Goal: Find specific page/section: Find specific page/section

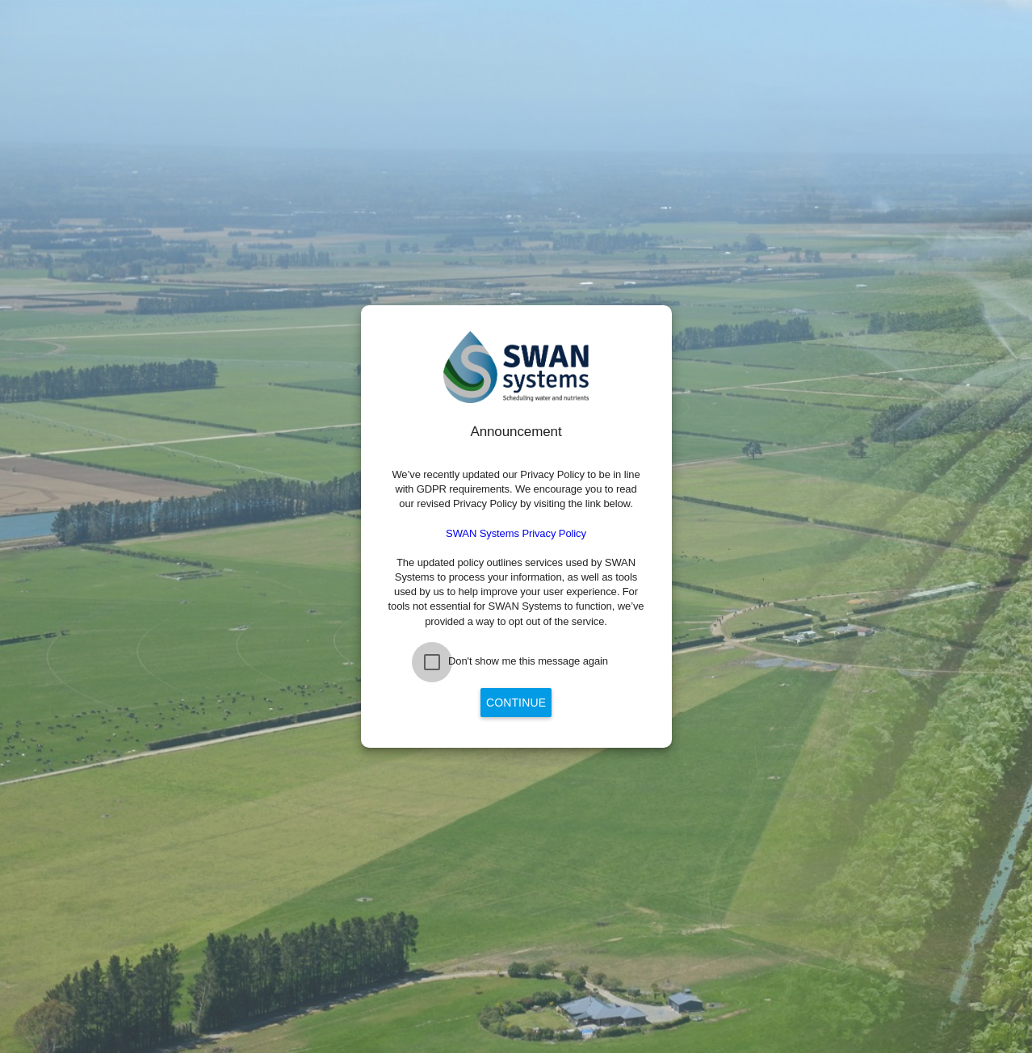
click at [433, 659] on div "Don't show me this message again" at bounding box center [432, 662] width 16 height 16
click at [511, 699] on button "Continue" at bounding box center [516, 702] width 71 height 29
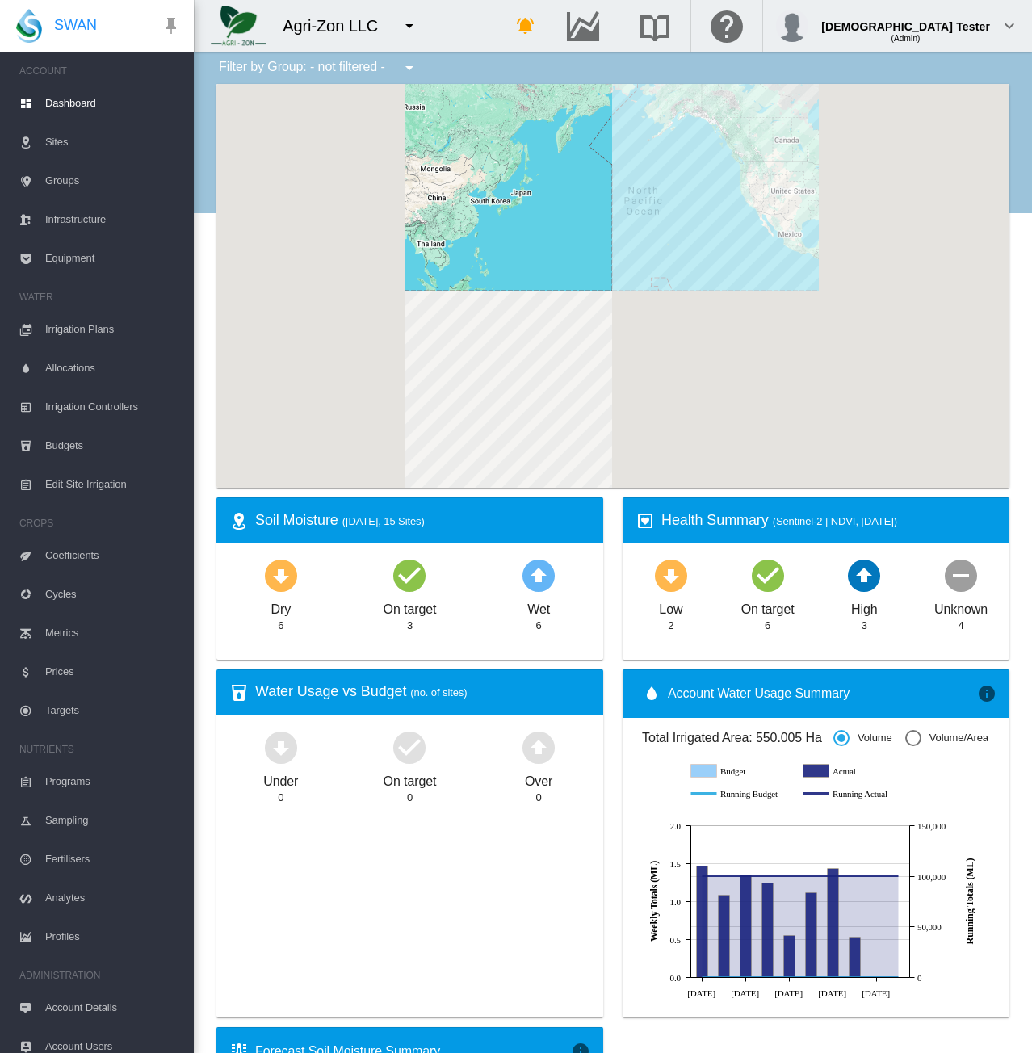
click at [417, 28] on md-icon "icon-menu-down" at bounding box center [409, 25] width 19 height 19
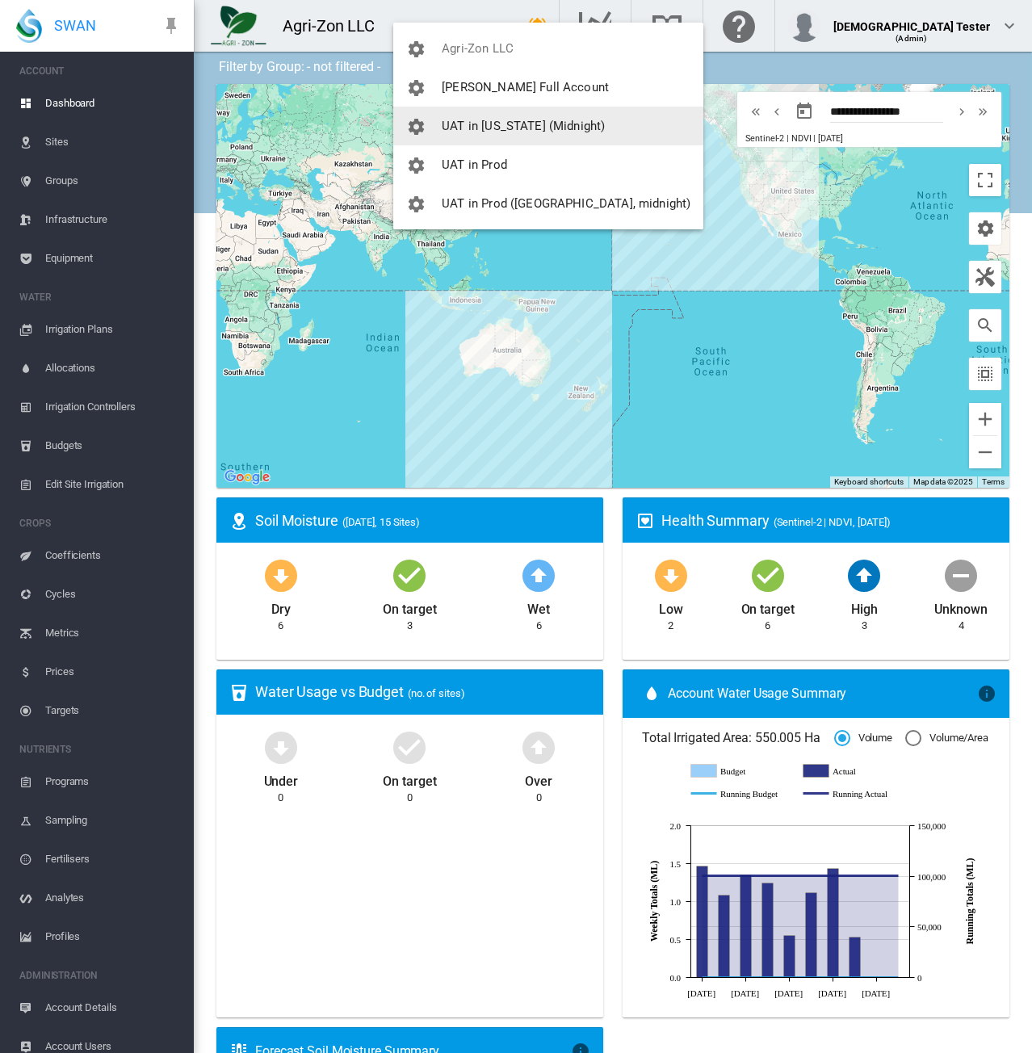
click at [460, 117] on button "UAT in [US_STATE] (Midnight)" at bounding box center [548, 126] width 310 height 39
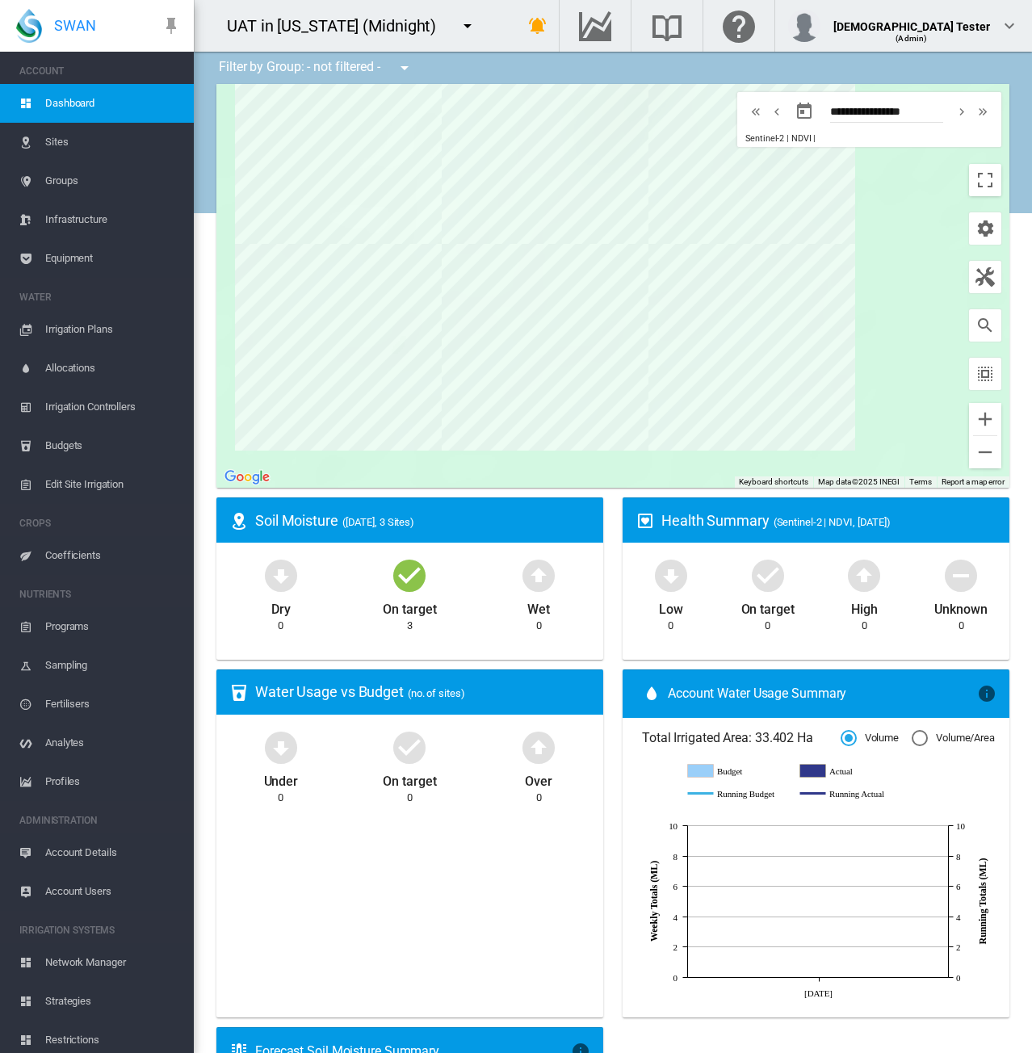
click at [462, 27] on md-icon "icon-menu-down" at bounding box center [467, 25] width 19 height 19
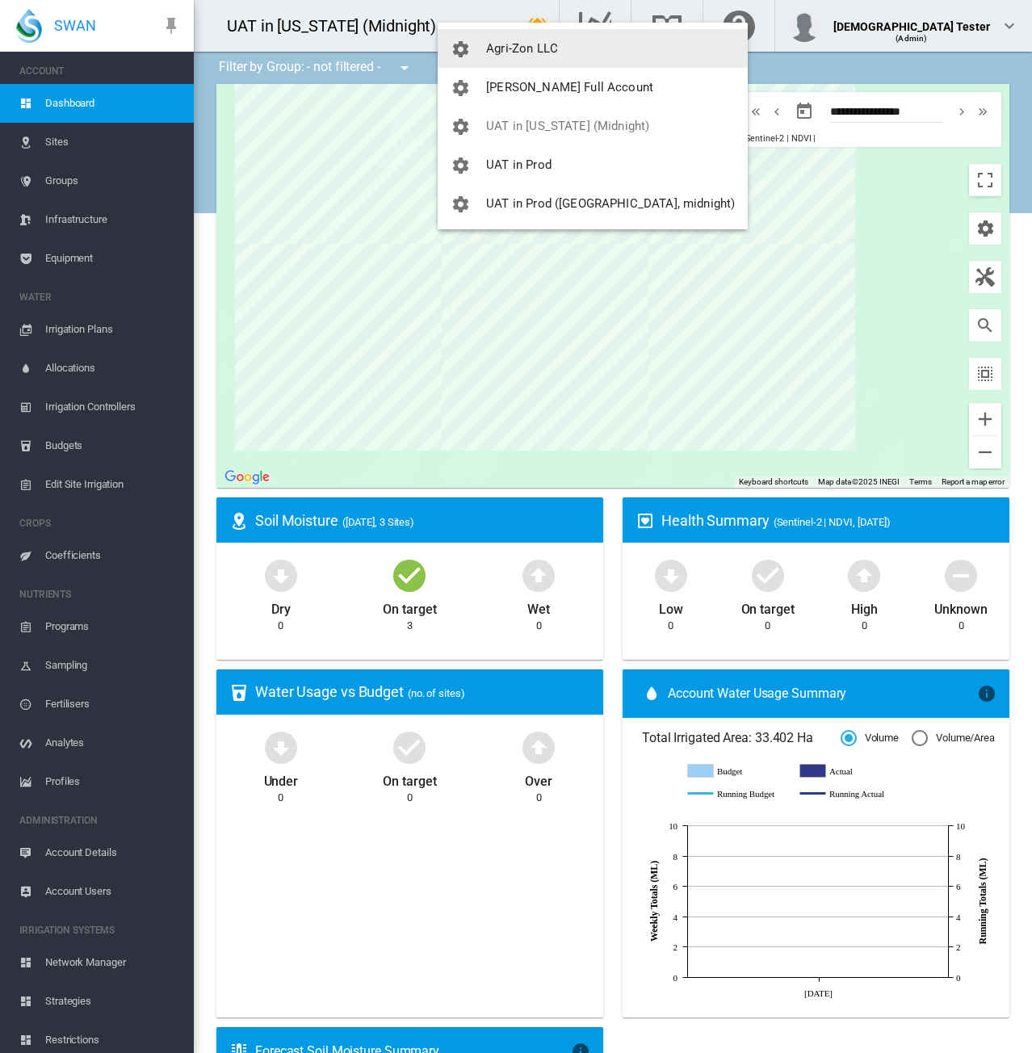
click at [473, 48] on span "button" at bounding box center [469, 48] width 36 height 15
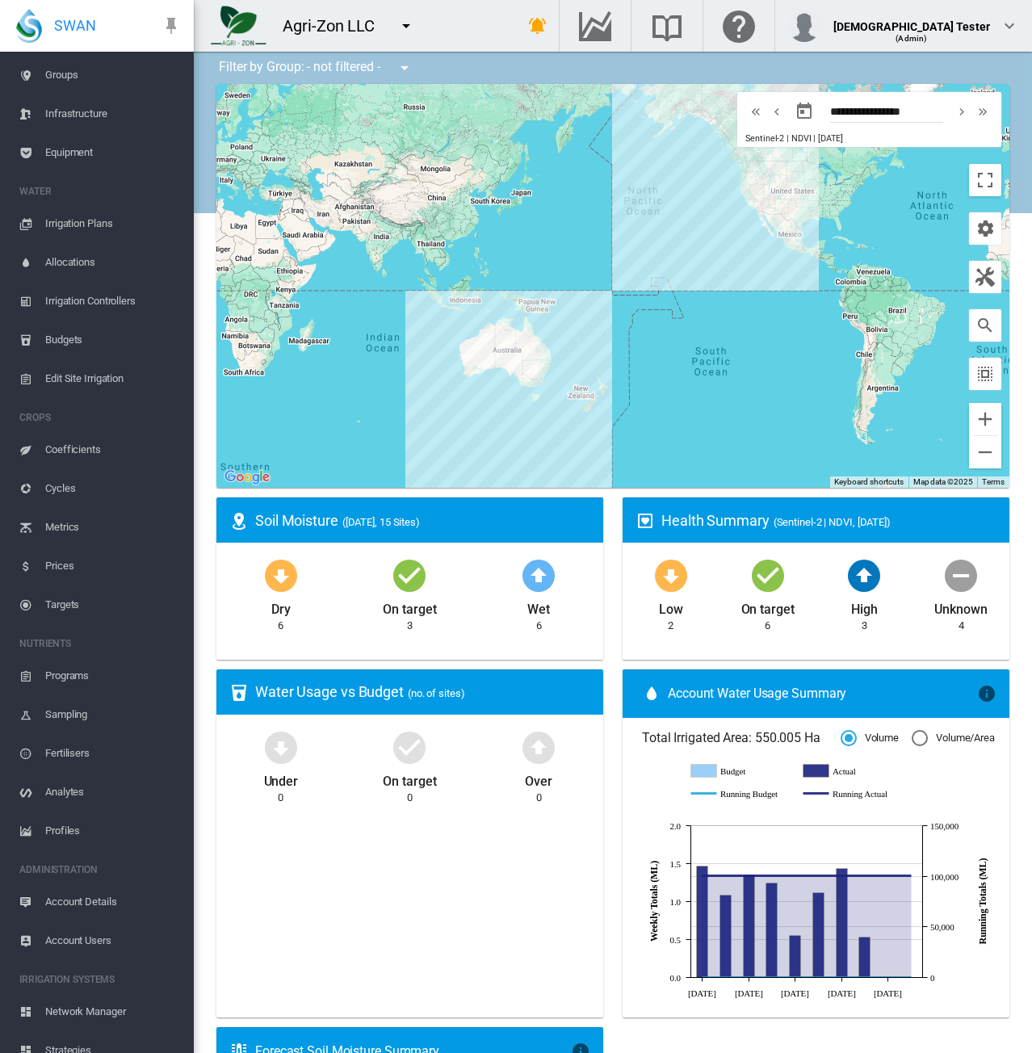
scroll to position [200, 0]
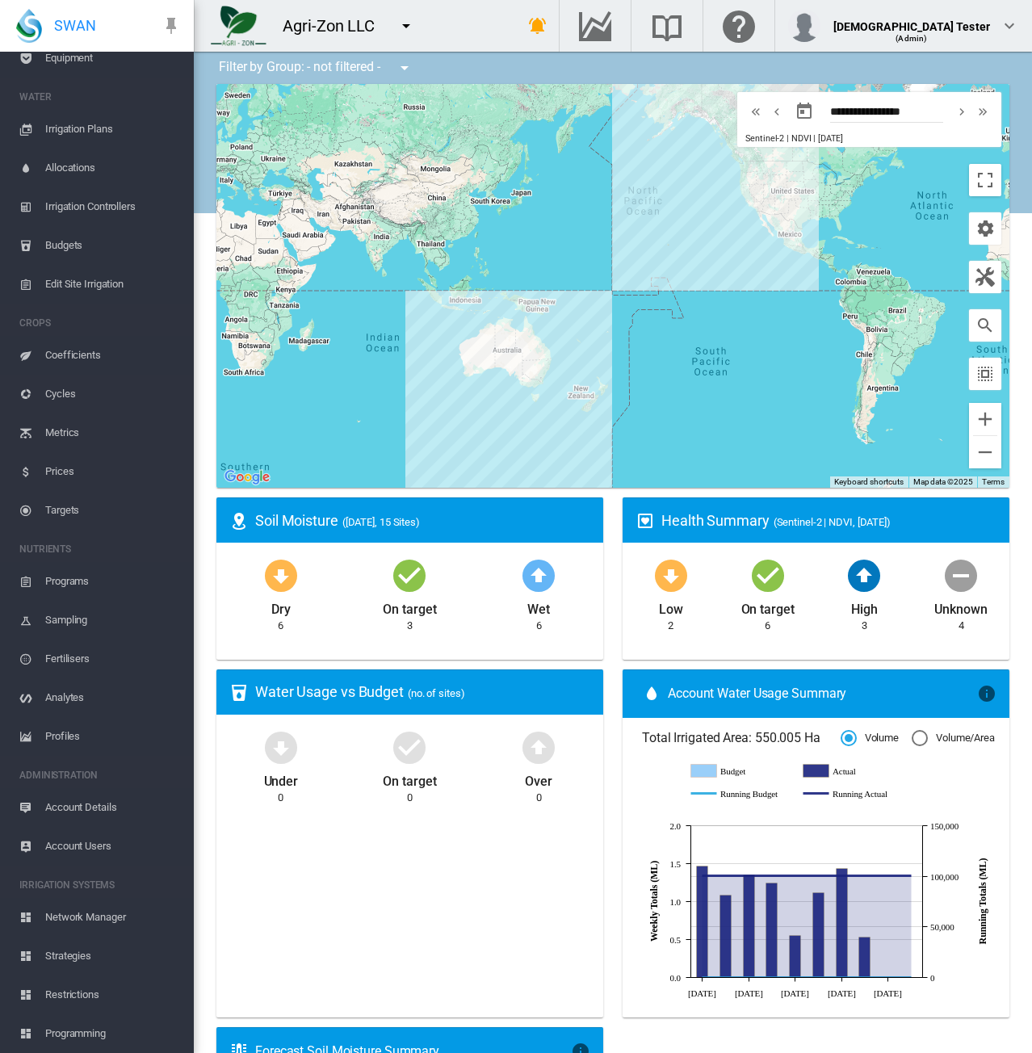
click at [114, 915] on span "Network Manager" at bounding box center [113, 917] width 136 height 39
